Goal: Task Accomplishment & Management: Complete application form

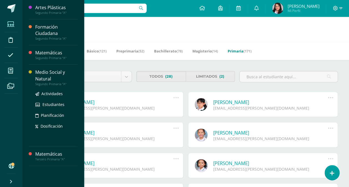
click at [42, 77] on div "Medio Social y Natural" at bounding box center [56, 75] width 42 height 13
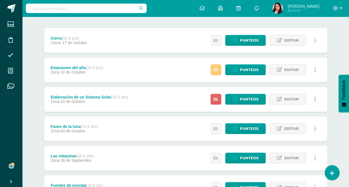
scroll to position [62, 0]
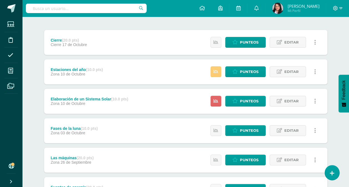
click at [216, 77] on div "Estatus de Actividad: 3 Estudiantes sin calificar 0 Estudiantes con cero Media …" at bounding box center [264, 71] width 125 height 25
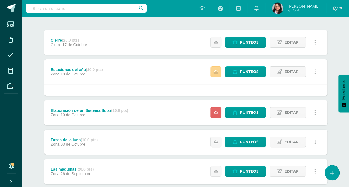
click at [216, 73] on icon at bounding box center [215, 71] width 5 height 5
click at [237, 72] on icon at bounding box center [234, 71] width 5 height 5
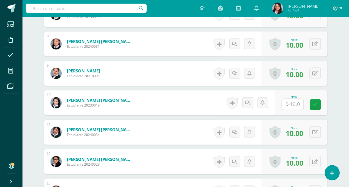
scroll to position [368, 0]
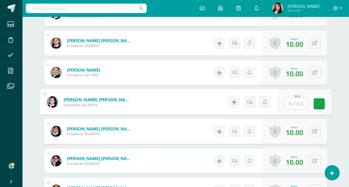
click at [294, 103] on input "text" at bounding box center [295, 103] width 22 height 11
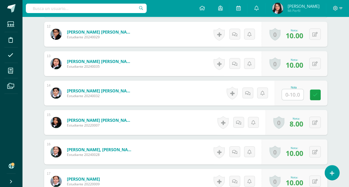
scroll to position [496, 0]
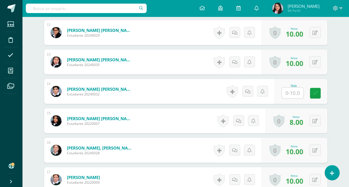
type input "10"
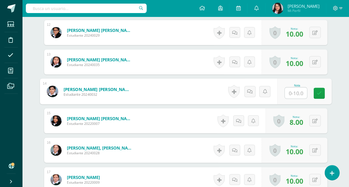
click at [298, 91] on input "text" at bounding box center [295, 92] width 22 height 11
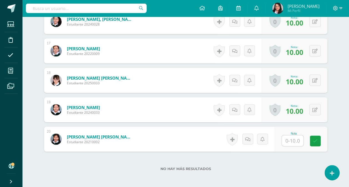
scroll to position [651, 0]
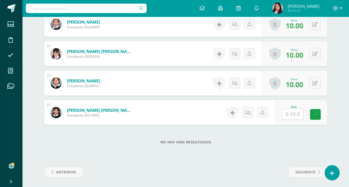
type input "5"
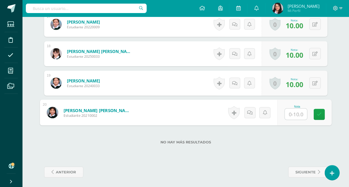
click at [291, 111] on input "text" at bounding box center [295, 114] width 22 height 11
type input "10"
click at [321, 114] on link at bounding box center [318, 114] width 11 height 11
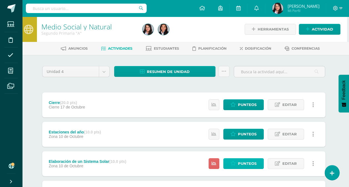
click at [232, 164] on icon at bounding box center [232, 163] width 5 height 5
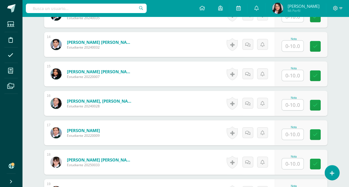
scroll to position [550, 0]
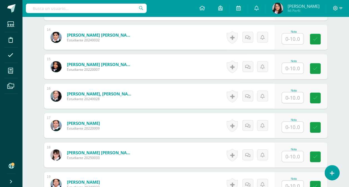
click at [292, 99] on input "text" at bounding box center [292, 97] width 22 height 11
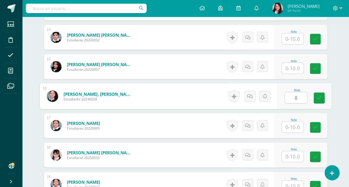
type input "8"
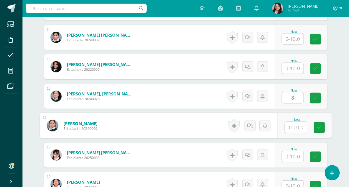
click at [292, 122] on input "text" at bounding box center [295, 127] width 22 height 11
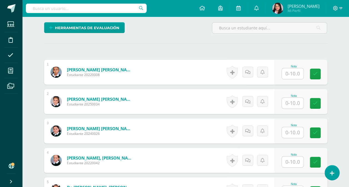
scroll to position [132, 0]
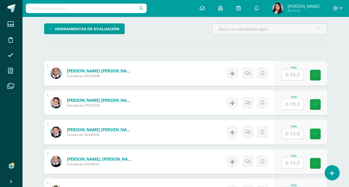
type input "9"
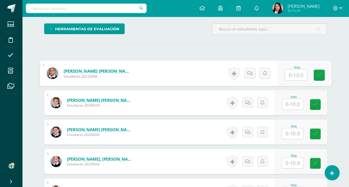
click at [287, 74] on input "text" at bounding box center [295, 74] width 22 height 11
type input "10"
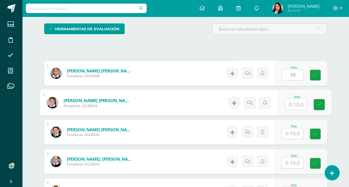
click at [294, 101] on input "text" at bounding box center [295, 104] width 22 height 11
type input "10"
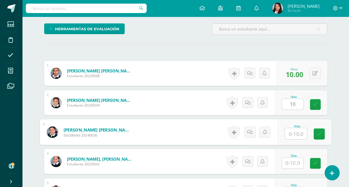
click at [293, 134] on input "text" at bounding box center [295, 133] width 22 height 11
type input "10"
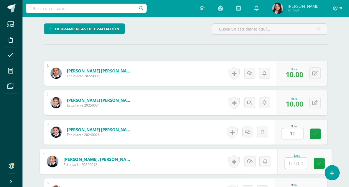
click at [293, 159] on input "text" at bounding box center [295, 162] width 22 height 11
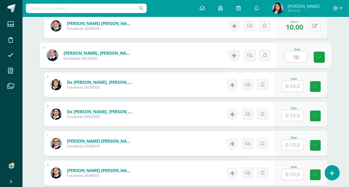
scroll to position [243, 0]
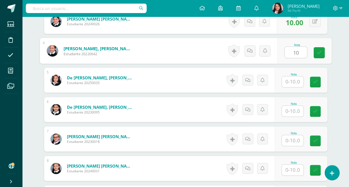
type input "10"
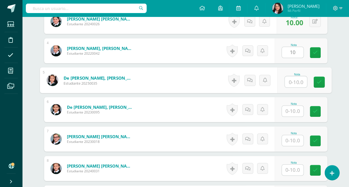
click at [298, 82] on input "text" at bounding box center [295, 81] width 22 height 11
type input "10"
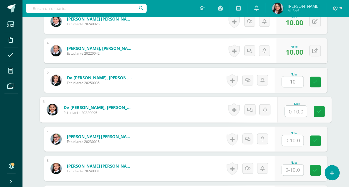
click at [295, 107] on input "text" at bounding box center [295, 111] width 22 height 11
type input "10"
click at [292, 139] on input "text" at bounding box center [292, 140] width 22 height 11
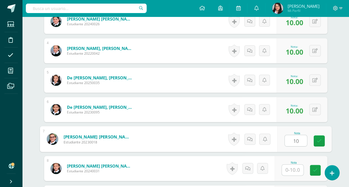
type input "10"
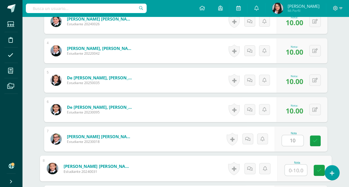
click at [291, 172] on input "text" at bounding box center [295, 169] width 22 height 11
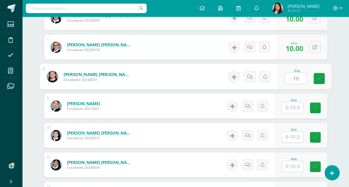
scroll to position [346, 0]
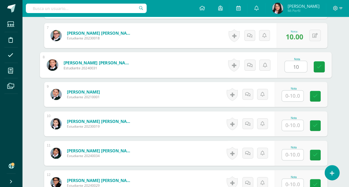
type input "10"
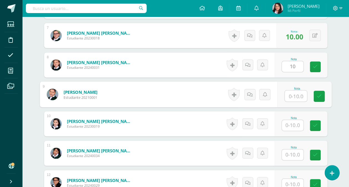
click at [291, 95] on input "text" at bounding box center [295, 95] width 22 height 11
type input "10"
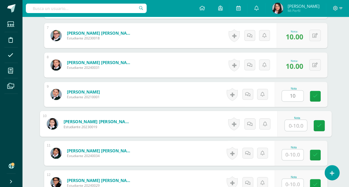
click at [291, 120] on input "text" at bounding box center [295, 125] width 22 height 11
type input "10"
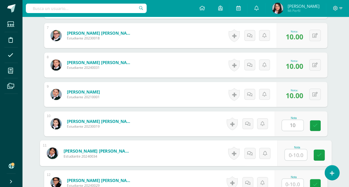
click at [293, 152] on input "text" at bounding box center [295, 154] width 22 height 11
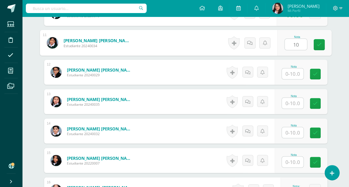
scroll to position [462, 0]
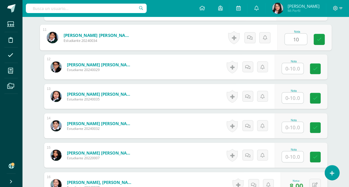
type input "10"
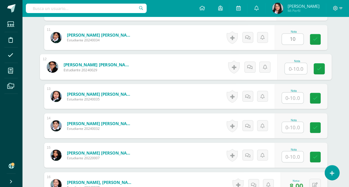
click at [296, 68] on input "text" at bounding box center [295, 68] width 22 height 11
type input "10"
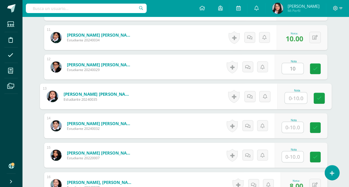
click at [295, 94] on input "text" at bounding box center [295, 97] width 22 height 11
type input "10"
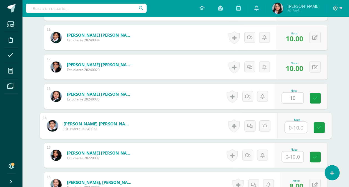
click at [291, 124] on input "text" at bounding box center [295, 127] width 22 height 11
type input "10"
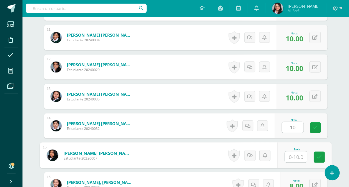
click at [297, 155] on input "text" at bounding box center [295, 156] width 22 height 11
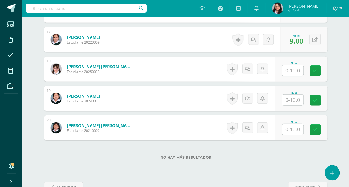
scroll to position [638, 0]
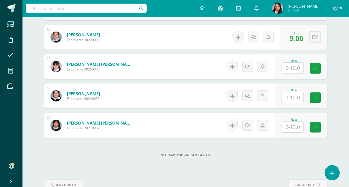
type input "10"
click at [292, 68] on input "text" at bounding box center [295, 68] width 22 height 11
type input "10"
click at [291, 90] on div "Nota" at bounding box center [293, 90] width 24 height 3
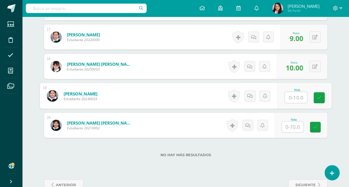
click at [292, 96] on input "text" at bounding box center [295, 97] width 22 height 11
type input "10"
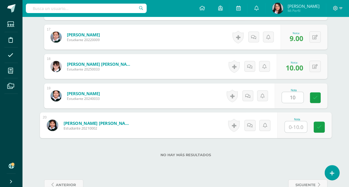
click at [291, 125] on input "text" at bounding box center [295, 126] width 22 height 11
type input "10"
click at [319, 125] on icon at bounding box center [318, 127] width 5 height 5
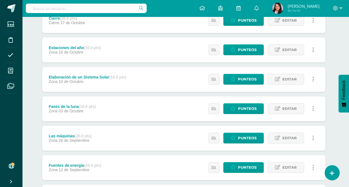
scroll to position [83, 2]
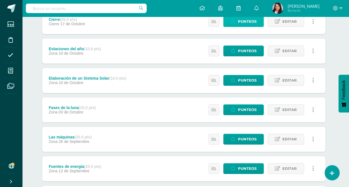
click at [253, 21] on span "Punteos" at bounding box center [247, 21] width 19 height 10
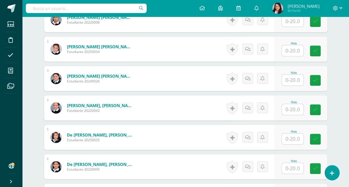
scroll to position [184, 0]
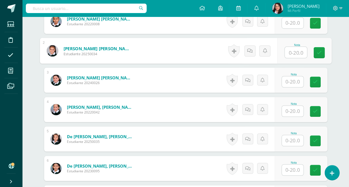
click at [293, 49] on input "text" at bounding box center [295, 52] width 22 height 11
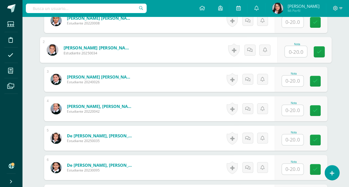
click at [294, 22] on input "text" at bounding box center [292, 22] width 22 height 11
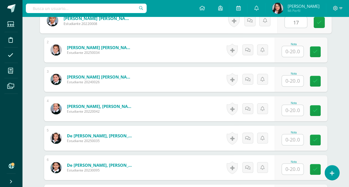
type input "17"
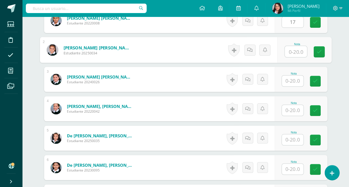
click at [296, 50] on input "text" at bounding box center [295, 51] width 22 height 11
type input "16"
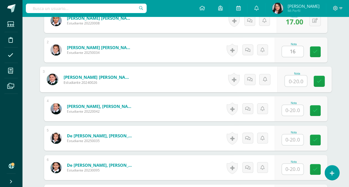
click at [292, 82] on input "text" at bounding box center [295, 80] width 22 height 11
type input "16"
click at [298, 109] on input "text" at bounding box center [292, 110] width 22 height 11
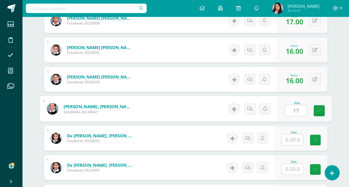
type input "17"
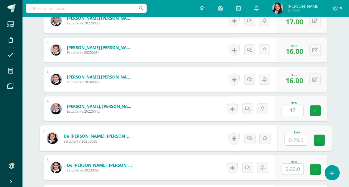
click at [294, 139] on input "text" at bounding box center [295, 139] width 22 height 11
type input "|"
type input "16"
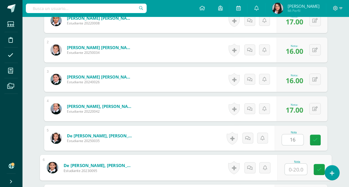
click at [289, 168] on input "text" at bounding box center [295, 169] width 22 height 11
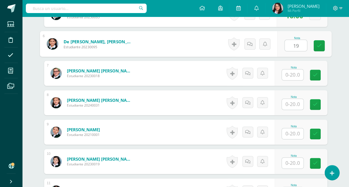
scroll to position [302, 0]
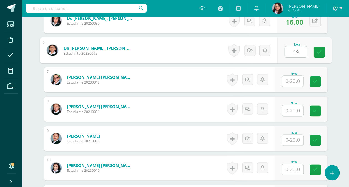
type input "19"
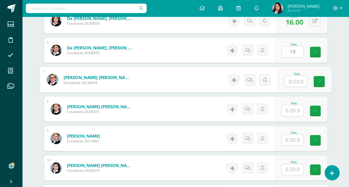
click at [300, 78] on input "text" at bounding box center [295, 81] width 22 height 11
type input "20"
click at [294, 108] on input "text" at bounding box center [292, 110] width 22 height 11
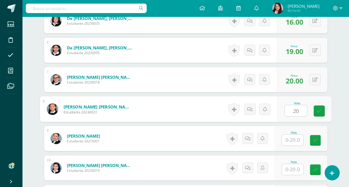
type input "20"
click at [293, 138] on input "text" at bounding box center [292, 139] width 22 height 11
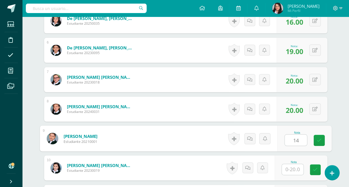
type input "14"
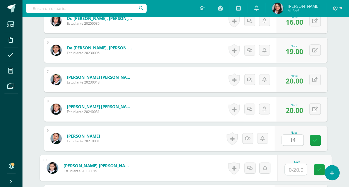
click at [294, 169] on input "text" at bounding box center [295, 169] width 22 height 11
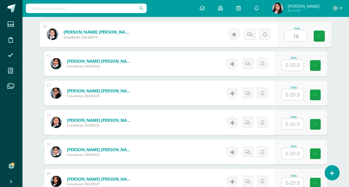
scroll to position [440, 0]
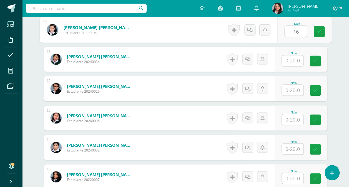
type input "16"
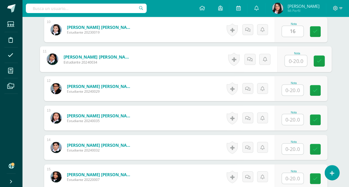
click at [293, 59] on input "text" at bounding box center [295, 60] width 22 height 11
type input "14"
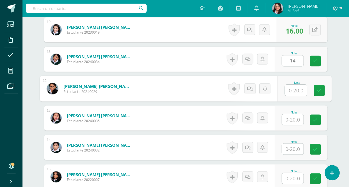
click at [293, 88] on input "text" at bounding box center [295, 90] width 22 height 11
type input "19"
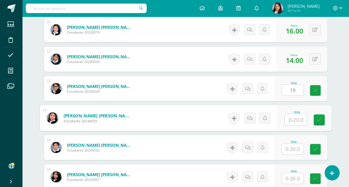
click at [295, 118] on input "text" at bounding box center [295, 119] width 22 height 11
type input "12"
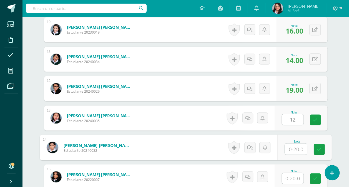
click at [294, 145] on input "text" at bounding box center [295, 148] width 22 height 11
type input "12"
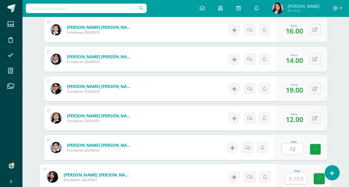
click at [295, 176] on input "text" at bounding box center [295, 178] width 22 height 11
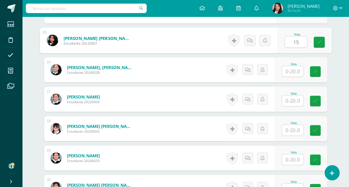
scroll to position [579, 0]
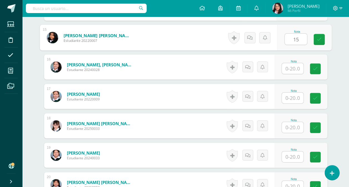
type input "15"
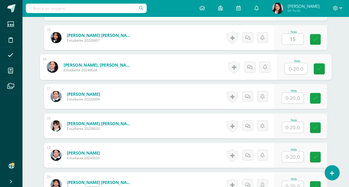
click at [293, 67] on input "text" at bounding box center [295, 68] width 22 height 11
type input "16"
click at [293, 97] on input "text" at bounding box center [292, 98] width 22 height 11
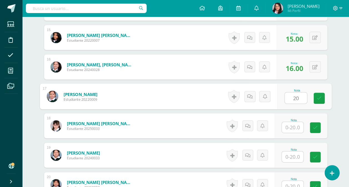
type input "20"
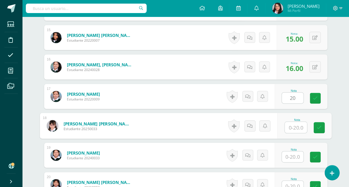
click at [296, 124] on input "text" at bounding box center [295, 127] width 22 height 11
type input "16"
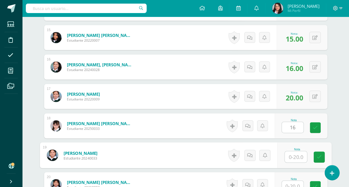
click at [292, 155] on input "text" at bounding box center [295, 156] width 22 height 11
type input "16"
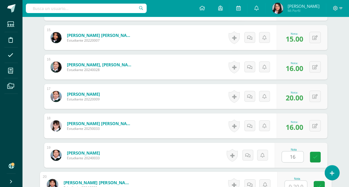
click at [293, 184] on input "text" at bounding box center [295, 186] width 22 height 11
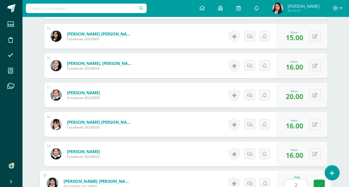
type input "20"
click at [322, 182] on link at bounding box center [318, 185] width 11 height 11
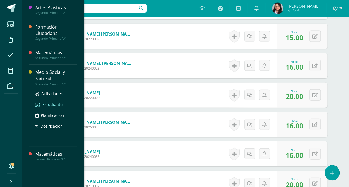
click at [54, 105] on span "Estudiantes" at bounding box center [53, 104] width 22 height 5
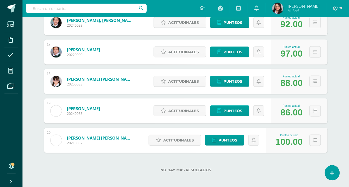
scroll to position [553, 0]
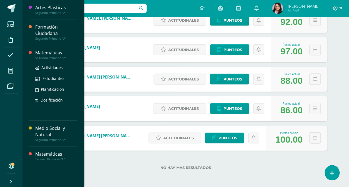
click at [54, 55] on div "Matemáticas" at bounding box center [56, 53] width 42 height 6
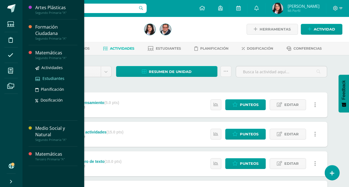
click at [55, 78] on span "Estudiantes" at bounding box center [53, 78] width 22 height 5
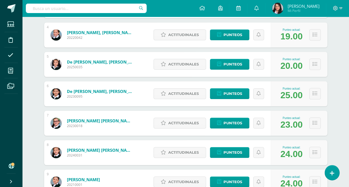
scroll to position [187, 0]
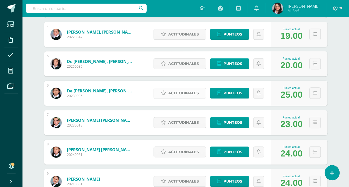
click at [189, 93] on span "Actitudinales" at bounding box center [183, 93] width 30 height 10
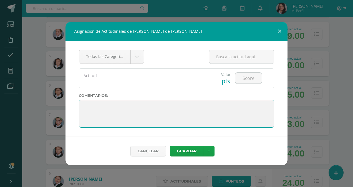
click at [109, 109] on textarea at bounding box center [176, 114] width 195 height 28
paste textarea "🌟 ¡Felicidades, campeona! Has terminado segundo grado con mucha alegría y esfue…"
click at [109, 110] on textarea at bounding box center [176, 114] width 195 height 28
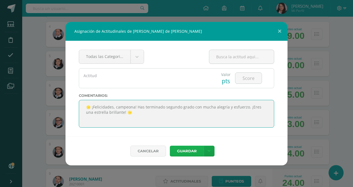
type textarea "🌟 ¡Felicidades, campeona! Has terminado segundo grado con mucha alegría y esfue…"
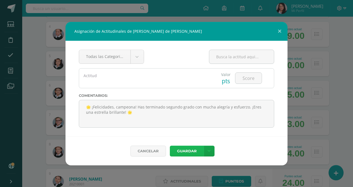
click at [183, 151] on button "Guardar" at bounding box center [187, 151] width 34 height 11
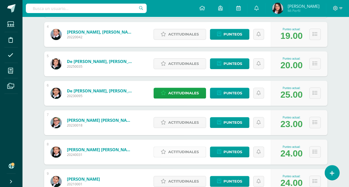
click at [186, 149] on span "Actitudinales" at bounding box center [183, 152] width 30 height 10
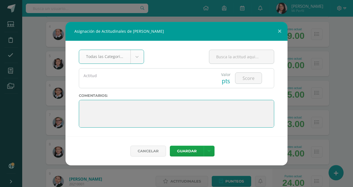
click at [148, 107] on textarea at bounding box center [176, 114] width 195 height 28
paste textarea "🌟 ¡Felicidades, campeona! Has terminado segundo grado con mucha alegría y esfue…"
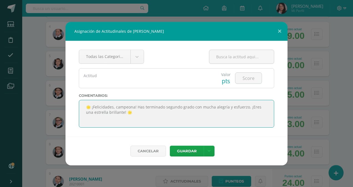
click at [85, 108] on textarea at bounding box center [176, 114] width 195 height 28
type textarea "🌟 ¡Felicidades, campeona! Has terminado segundo grado con mucha alegría y esfue…"
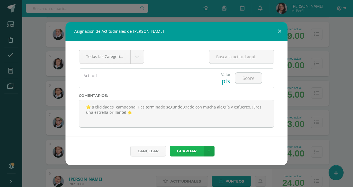
click at [184, 152] on button "Guardar" at bounding box center [187, 151] width 34 height 11
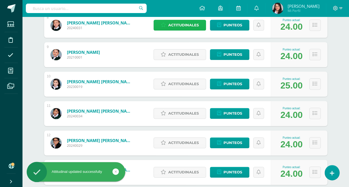
scroll to position [317, 0]
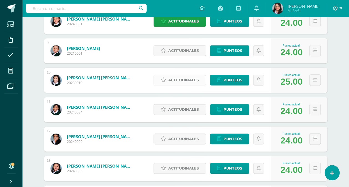
click at [183, 78] on span "Actitudinales" at bounding box center [183, 80] width 30 height 10
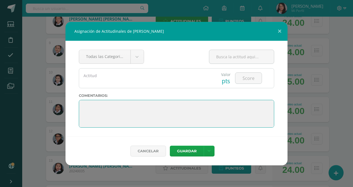
click at [138, 103] on textarea at bounding box center [176, 114] width 195 height 28
paste textarea "🌟 ¡Felicidades, campeona! Has terminado segundo grado con mucha alegría y esfue…"
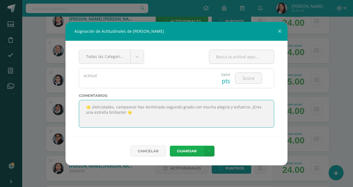
type textarea "🌟 ¡Felicidades, campeona! Has terminado segundo grado con mucha alegría y esfue…"
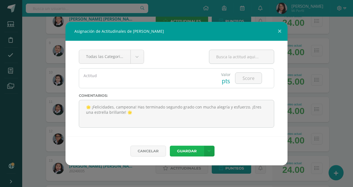
click at [180, 150] on button "Guardar" at bounding box center [187, 151] width 34 height 11
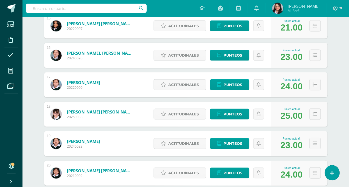
scroll to position [523, 0]
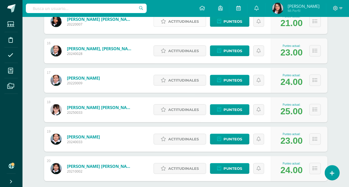
click at [181, 23] on span "Actitudinales" at bounding box center [183, 21] width 30 height 10
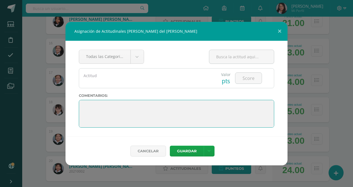
click at [85, 103] on textarea at bounding box center [176, 114] width 195 height 28
paste textarea "🌟 ¡Felicidades, campeona! Has terminado segundo grado con mucha alegría y esfue…"
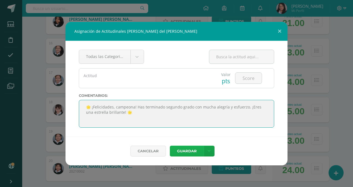
type textarea "🌟 ¡Felicidades, campeona! Has terminado segundo grado con mucha alegría y esfue…"
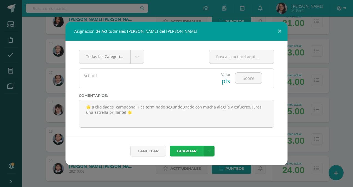
click at [186, 147] on button "Guardar" at bounding box center [187, 151] width 34 height 11
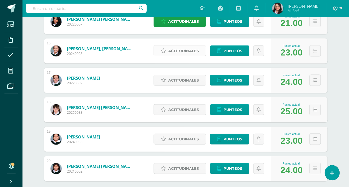
click at [184, 49] on span "Actitudinales" at bounding box center [183, 51] width 30 height 10
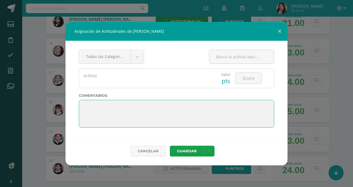
click at [100, 105] on textarea at bounding box center [176, 114] width 195 height 28
paste textarea "🌟 ¡Felicidades, campeona! Has terminado segundo grado con mucha alegría y esfue…"
click at [85, 107] on textarea at bounding box center [176, 114] width 195 height 28
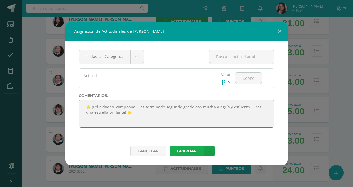
type textarea "🌟 ¡Felicidades, campeona! Has terminado segundo grado con mucha alegría y esfue…"
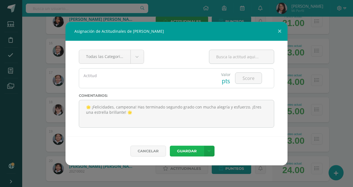
click at [182, 149] on button "Guardar" at bounding box center [187, 151] width 34 height 11
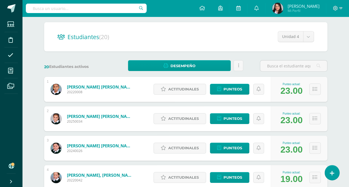
scroll to position [34, 0]
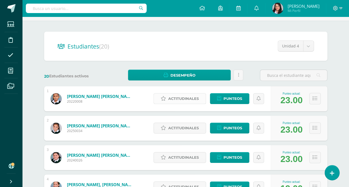
click at [185, 96] on span "Actitudinales" at bounding box center [183, 98] width 30 height 10
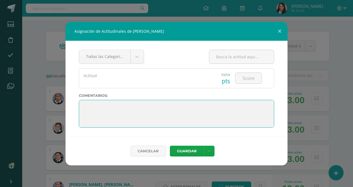
click at [135, 108] on textarea at bounding box center [176, 114] width 195 height 28
paste textarea "✨ Segundo grado ya es historia, y tú lo hiciste increíble. ¡A seguir soñando y …"
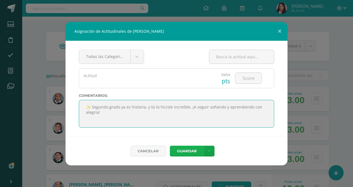
type textarea "✨ Segundo grado ya es historia, y tú lo hiciste increíble. ¡A seguir soñando y …"
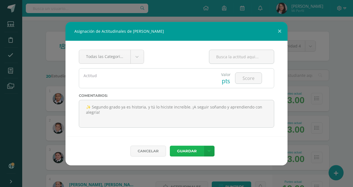
click at [190, 150] on button "Guardar" at bounding box center [187, 151] width 34 height 11
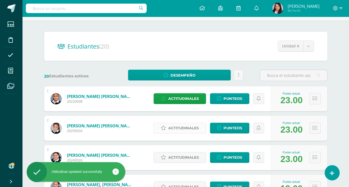
click at [176, 129] on span "Actitudinales" at bounding box center [183, 128] width 30 height 10
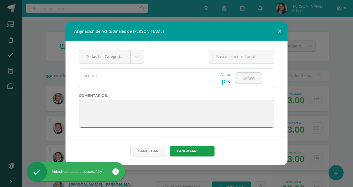
click at [84, 103] on textarea at bounding box center [176, 114] width 195 height 28
paste textarea "✨ Segundo grado ya es historia, y tú lo hiciste increíble. ¡A seguir soñando y …"
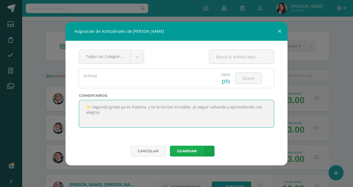
type textarea "✨ Segundo grado ya es historia, y tú lo hiciste increíble. ¡A seguir soñando y …"
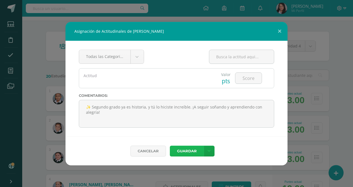
click at [182, 150] on button "Guardar" at bounding box center [187, 151] width 34 height 11
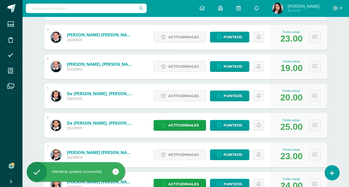
scroll to position [157, 0]
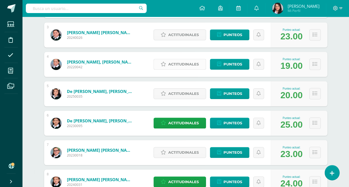
click at [173, 66] on span "Actitudinales" at bounding box center [183, 64] width 30 height 10
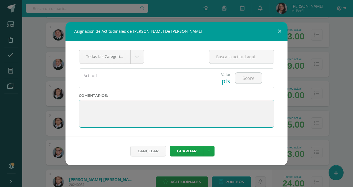
click at [83, 103] on textarea at bounding box center [176, 114] width 195 height 28
paste textarea "✨ Segundo grado ya es historia, y tú lo hiciste increíble. ¡A seguir soñando y …"
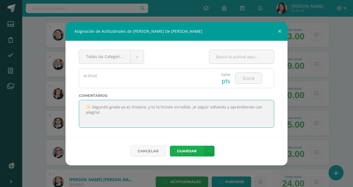
type textarea "✨ Segundo grado ya es historia, y tú lo hiciste increíble. ¡A seguir soñando y …"
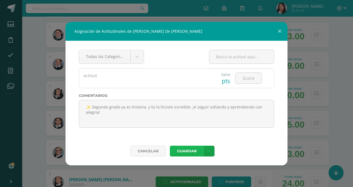
click at [195, 151] on button "Guardar" at bounding box center [187, 151] width 34 height 11
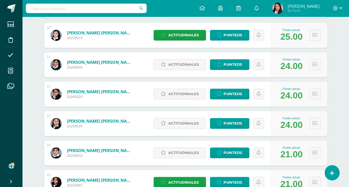
scroll to position [366, 0]
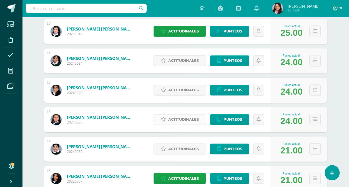
click at [167, 118] on link "Actitudinales" at bounding box center [179, 119] width 52 height 11
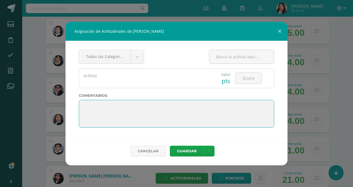
click at [83, 104] on textarea at bounding box center [176, 114] width 195 height 28
paste textarea "✨ Segundo grado ya es historia, y tú lo hiciste increíble. ¡A seguir soñando y …"
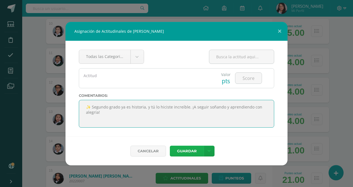
type textarea "✨ Segundo grado ya es historia, y tú lo hiciste increíble. ¡A seguir soñando y …"
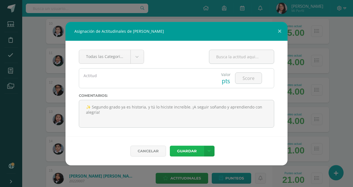
click at [189, 149] on button "Guardar" at bounding box center [187, 151] width 34 height 11
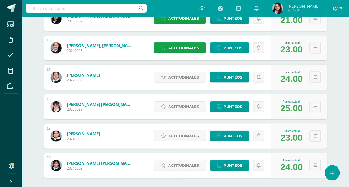
scroll to position [528, 0]
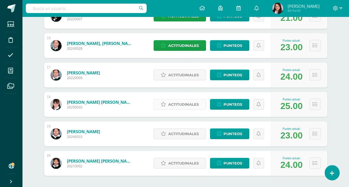
click at [175, 105] on span "Actitudinales" at bounding box center [183, 104] width 30 height 10
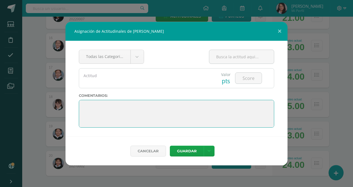
click at [84, 105] on textarea at bounding box center [176, 114] width 195 height 28
paste textarea "✨ Segundo grado ya es historia, y tú lo hiciste increíble. ¡A seguir soñando y …"
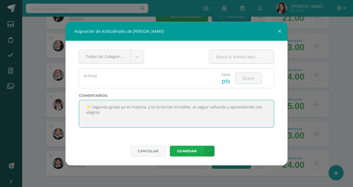
type textarea "✨ Segundo grado ya es historia, y tú lo hiciste increíble. ¡A seguir soñando y …"
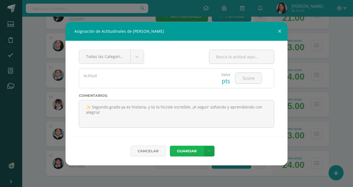
click at [185, 151] on button "Guardar" at bounding box center [187, 151] width 34 height 11
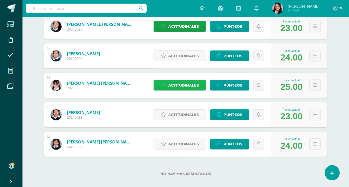
scroll to position [553, 0]
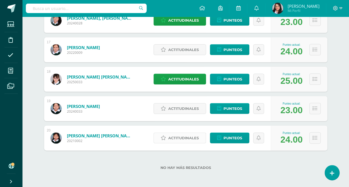
click at [185, 137] on span "Actitudinales" at bounding box center [183, 138] width 30 height 10
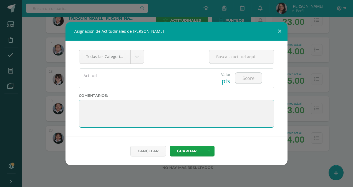
click at [85, 103] on textarea at bounding box center [176, 114] width 195 height 28
paste textarea "🐞 Sigue siendo curiosa, valiente y brillante, que el mundo necesita niñas como …"
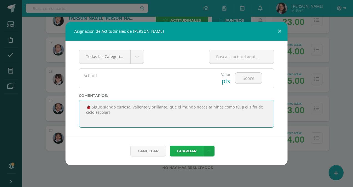
type textarea "🐞 Sigue siendo curiosa, valiente y brillante, que el mundo necesita niñas como …"
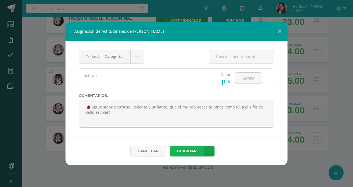
click at [188, 152] on button "Guardar" at bounding box center [187, 151] width 34 height 11
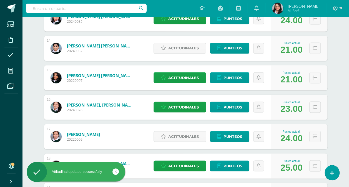
scroll to position [461, 0]
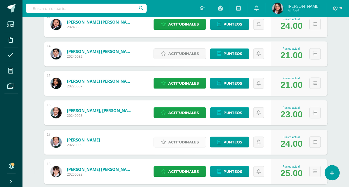
click at [186, 140] on span "Actitudinales" at bounding box center [183, 142] width 30 height 10
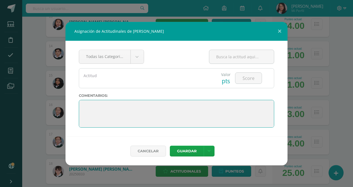
click at [83, 104] on textarea at bounding box center [176, 114] width 195 height 28
paste textarea "🐞 Sigue siendo curiosa, valiente y brillante, que el mundo necesita niñas como …"
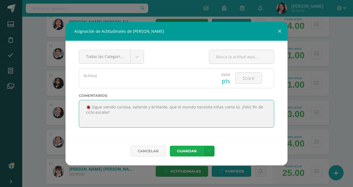
type textarea "🐞 Sigue siendo curiosa, valiente y brillante, que el mundo necesita niñas como …"
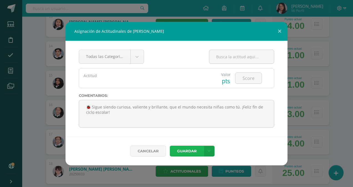
click at [189, 147] on button "Guardar" at bounding box center [187, 151] width 34 height 11
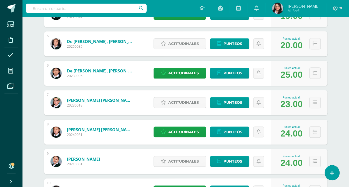
scroll to position [211, 0]
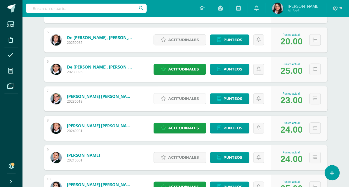
click at [191, 95] on span "Actitudinales" at bounding box center [183, 98] width 30 height 10
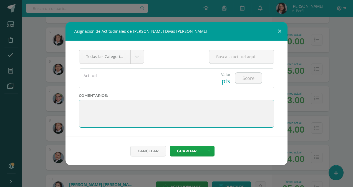
click at [94, 102] on textarea at bounding box center [176, 114] width 195 height 28
paste textarea "🐞 Sigue siendo curiosa, valiente y brillante, que el mundo necesita niñas como …"
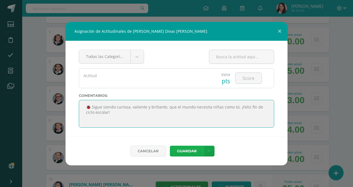
type textarea "🐞 Sigue siendo curiosa, valiente y brillante, que el mundo necesita niñas como …"
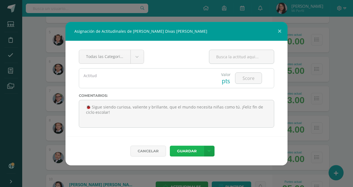
click at [183, 151] on button "Guardar" at bounding box center [187, 151] width 34 height 11
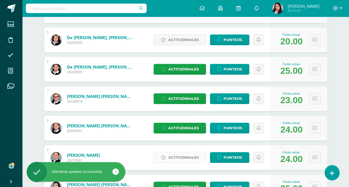
click at [182, 156] on span "Actitudinales" at bounding box center [183, 157] width 30 height 10
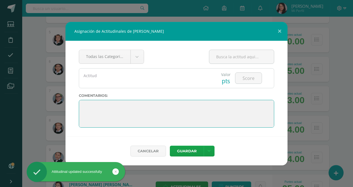
click at [88, 107] on textarea at bounding box center [176, 114] width 195 height 28
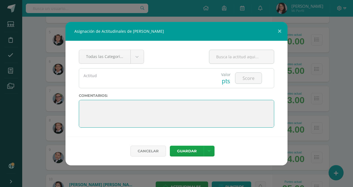
paste textarea "🐞 Sigue siendo curiosa, valiente y brillante, que el mundo necesita niñas como …"
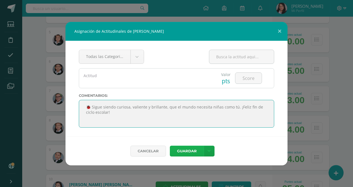
type textarea "🐞 Sigue siendo curiosa, valiente y brillante, que el mundo necesita niñas como …"
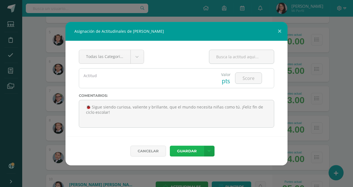
click at [189, 151] on button "Guardar" at bounding box center [187, 151] width 34 height 11
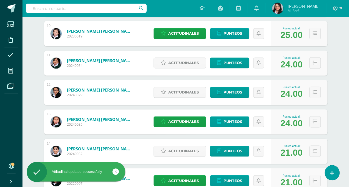
scroll to position [373, 0]
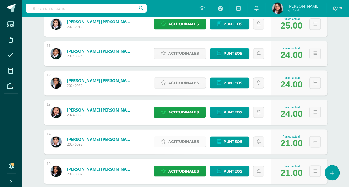
click at [183, 141] on span "Actitudinales" at bounding box center [183, 141] width 30 height 10
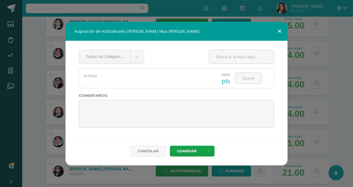
click at [278, 30] on button at bounding box center [279, 31] width 16 height 19
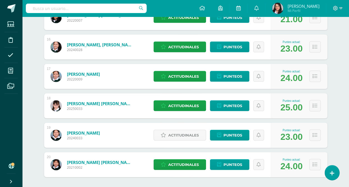
scroll to position [542, 0]
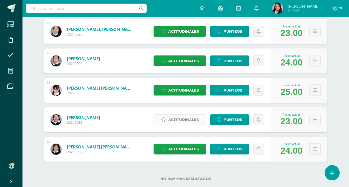
click at [188, 121] on span "Actitudinales" at bounding box center [183, 120] width 30 height 10
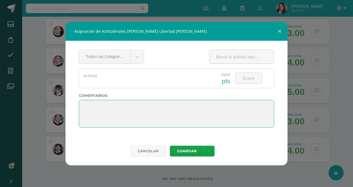
click at [85, 104] on textarea at bounding box center [176, 114] width 195 height 28
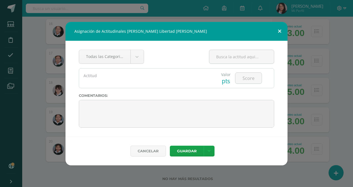
click at [279, 32] on button at bounding box center [279, 31] width 16 height 19
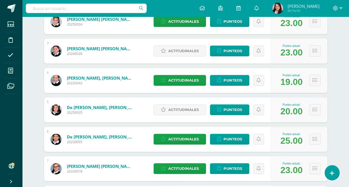
scroll to position [143, 0]
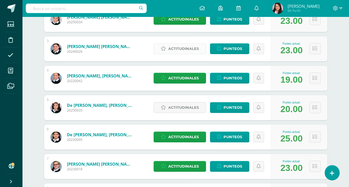
click at [177, 47] on span "Actitudinales" at bounding box center [183, 49] width 30 height 10
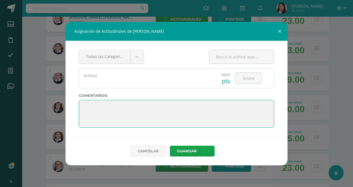
click at [87, 105] on textarea at bounding box center [176, 114] width 195 height 28
paste textarea "🦋 Cada día aprendiste algo nuevo, y eso te hace más fuerte y más sabia. ¡[PERSO…"
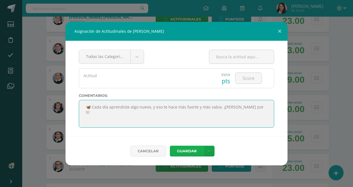
type textarea "🦋 Cada día aprendiste algo nuevo, y eso te hace más fuerte y más sabia. ¡[PERSO…"
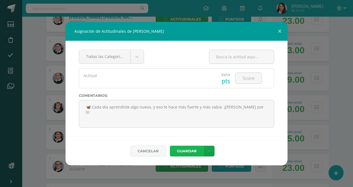
click at [189, 151] on button "Guardar" at bounding box center [187, 151] width 34 height 11
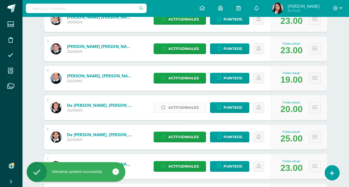
click at [179, 104] on span "Actitudinales" at bounding box center [183, 107] width 30 height 10
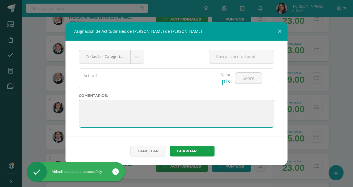
click at [86, 104] on textarea at bounding box center [176, 114] width 195 height 28
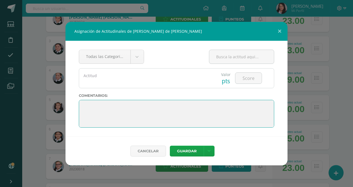
paste textarea "🦋 Cada día aprendiste algo nuevo, y eso te hace más fuerte y más sabia. ¡[PERSO…"
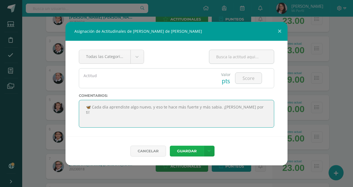
type textarea "🦋 Cada día aprendiste algo nuevo, y eso te hace más fuerte y más sabia. ¡[PERSO…"
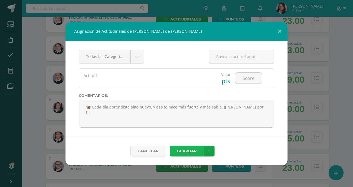
click at [185, 151] on button "Guardar" at bounding box center [187, 151] width 34 height 11
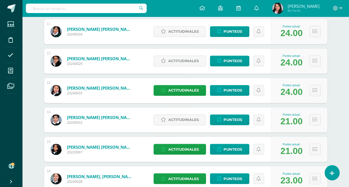
scroll to position [396, 0]
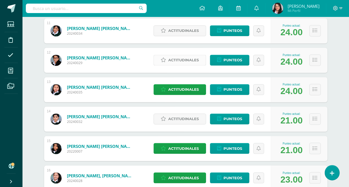
click at [174, 61] on span "Actitudinales" at bounding box center [183, 60] width 30 height 10
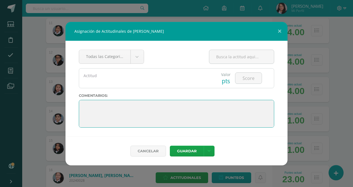
click at [82, 104] on textarea at bounding box center [176, 114] width 195 height 28
paste textarea "💖 Gracias por tu alegría, tus risas y tus ganas de aprender. ¡Has terminado el …"
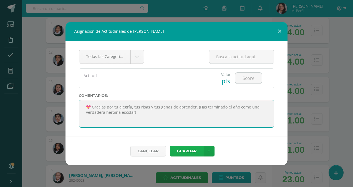
type textarea "💖 Gracias por tu alegría, tus risas y tus ganas de aprender. ¡Has terminado el …"
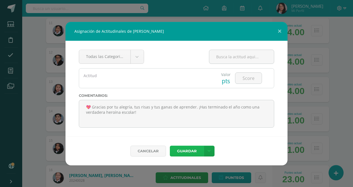
click at [183, 152] on button "Guardar" at bounding box center [187, 151] width 34 height 11
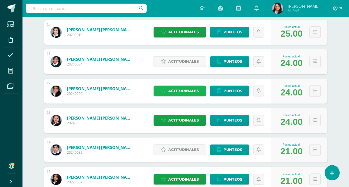
scroll to position [365, 0]
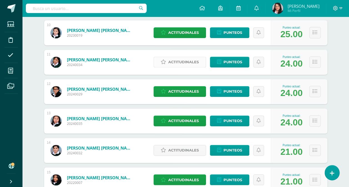
click at [174, 60] on span "Actitudinales" at bounding box center [183, 62] width 30 height 10
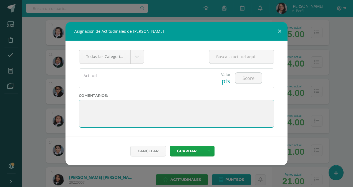
click at [95, 103] on textarea at bounding box center [176, 114] width 195 height 28
paste textarea "🎓 [DATE] celebramos lo mucho que creciste este año. ¡Felicidades por terminar s…"
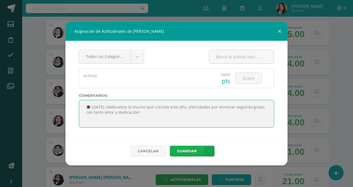
type textarea "🎓 [DATE] celebramos lo mucho que creciste este año. ¡Felicidades por terminar s…"
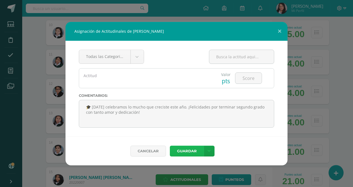
click at [180, 148] on button "Guardar" at bounding box center [187, 151] width 34 height 11
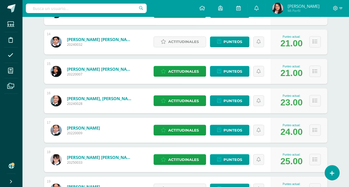
scroll to position [434, 0]
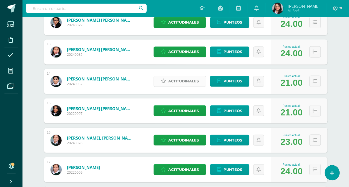
click at [192, 80] on span "Actitudinales" at bounding box center [183, 81] width 30 height 10
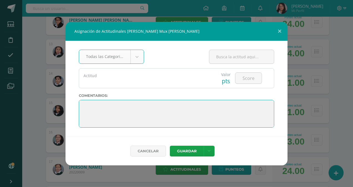
click at [86, 105] on textarea at bounding box center [176, 114] width 195 height 28
paste textarea "🌈 Tu esfuerzo y sonrisa llenaron de magia tu salón. ¡Felicidades por un año lle…"
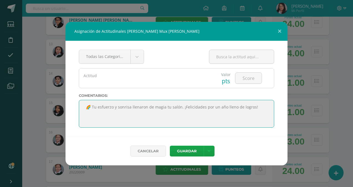
click at [85, 105] on textarea at bounding box center [176, 114] width 195 height 28
type textarea "🌈 Tu esfuerzo y sonrisa llenaron de magia tu salón. ¡Felicidades por un año lle…"
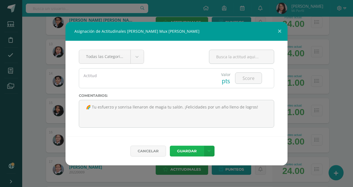
click at [190, 154] on button "Guardar" at bounding box center [187, 151] width 34 height 11
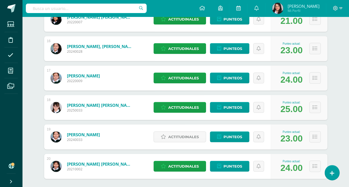
scroll to position [553, 0]
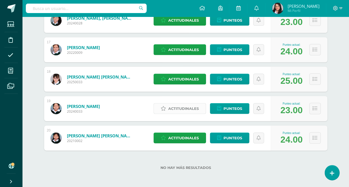
click at [172, 109] on span "Actitudinales" at bounding box center [183, 108] width 30 height 10
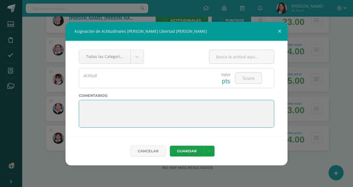
click at [87, 104] on textarea at bounding box center [176, 114] width 195 height 28
paste textarea "🌈 Tu esfuerzo y sonrisa llenaron de magia tu salón. ¡Felicidades por un año lle…"
type textarea "🌈 Tu esfuerzo y sonrisa llenaron de magia tu salón. ¡Felicidades por un año lle…"
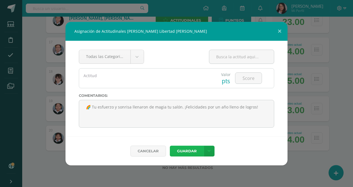
click at [190, 149] on button "Guardar" at bounding box center [187, 151] width 34 height 11
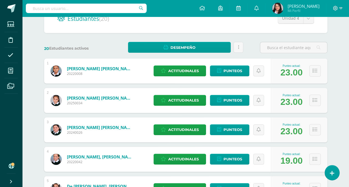
scroll to position [0, 0]
